Goal: Find specific page/section: Find specific page/section

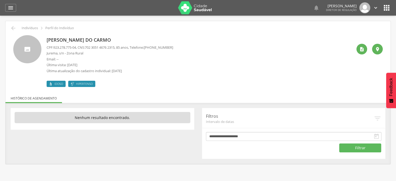
click at [87, 41] on p "Judite Nascimento do Carmo" at bounding box center [110, 40] width 126 height 7
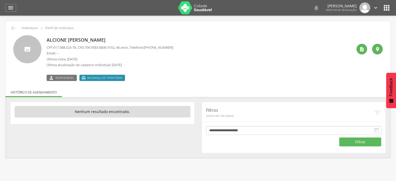
click at [386, 8] on icon "" at bounding box center [386, 8] width 8 height 8
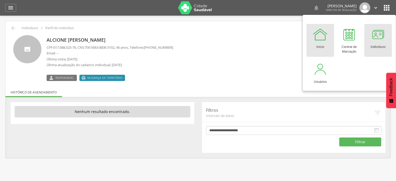
click at [383, 41] on div at bounding box center [378, 35] width 16 height 16
